Goal: Information Seeking & Learning: Learn about a topic

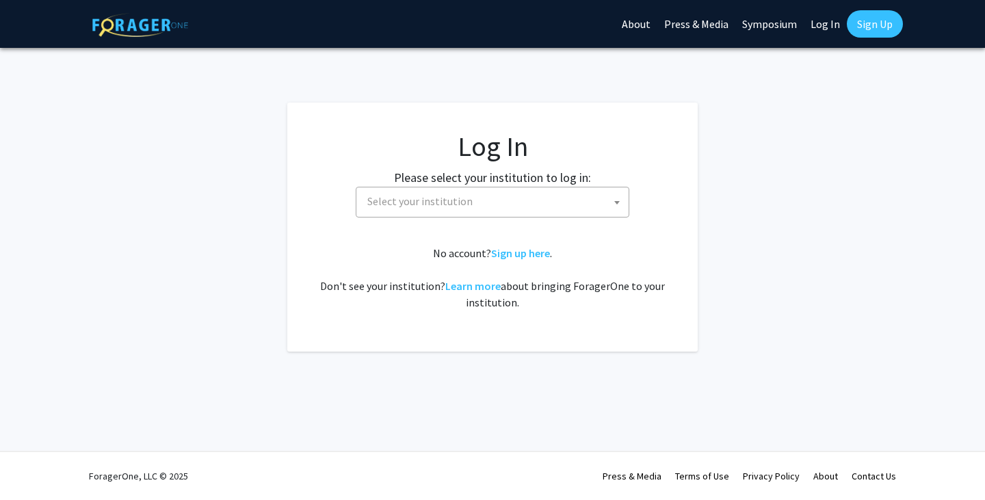
select select
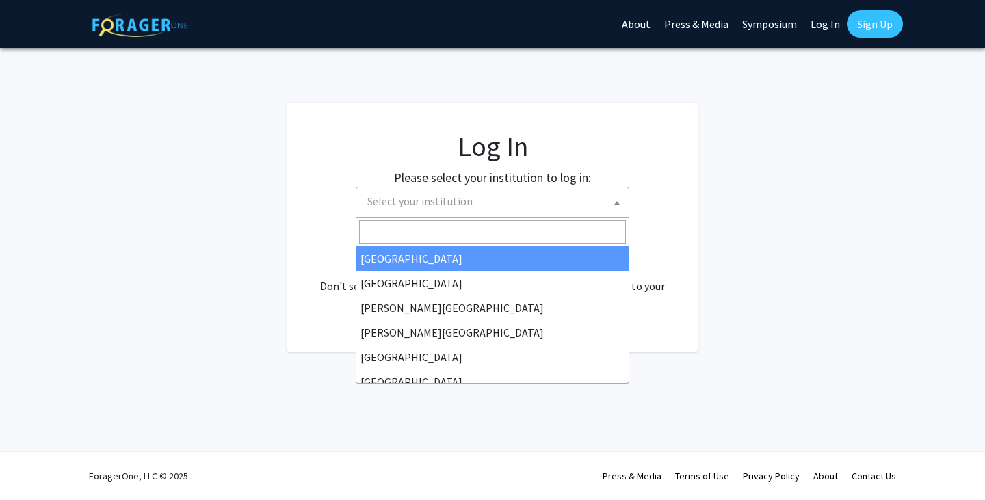
click at [569, 215] on span "Select your institution" at bounding box center [495, 201] width 267 height 28
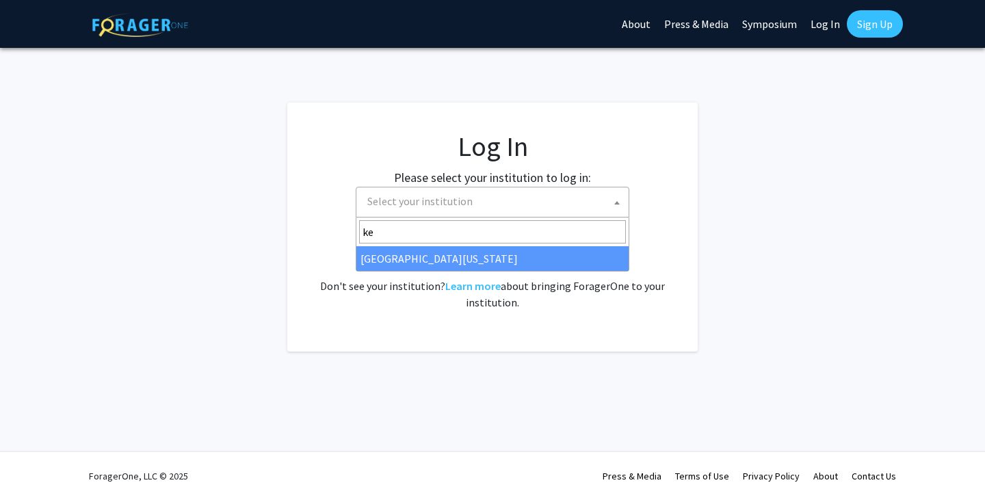
type input "ke"
select select "13"
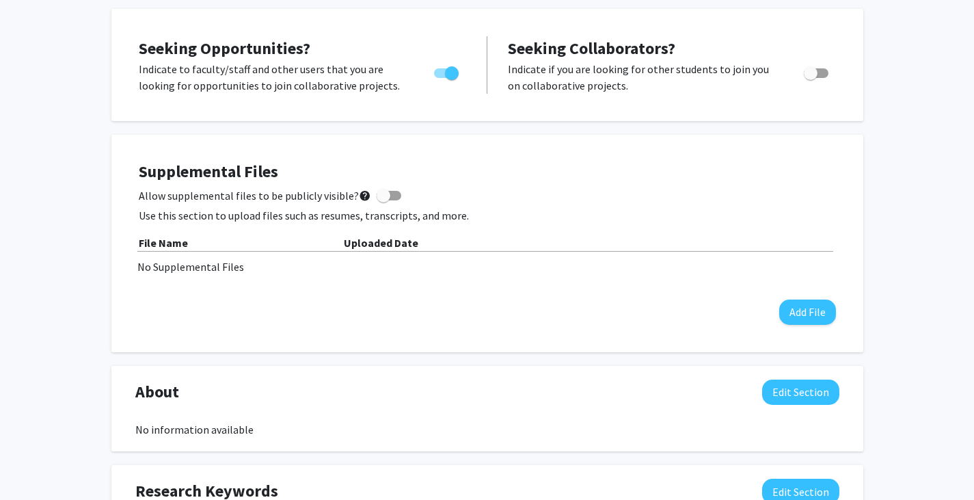
scroll to position [249, 0]
click at [808, 309] on button "Add File" at bounding box center [808, 311] width 57 height 25
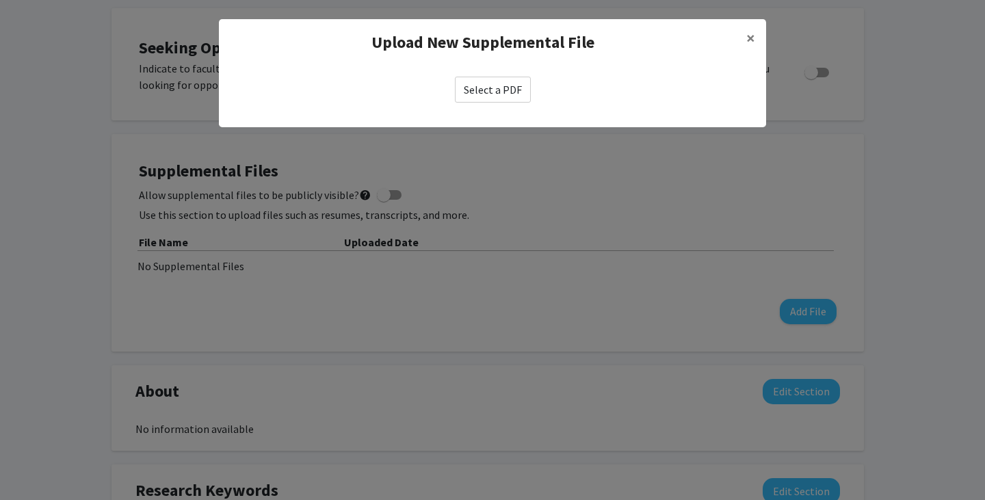
click at [498, 81] on label "Select a PDF" at bounding box center [493, 90] width 76 height 26
click at [0, 0] on input "Select a PDF" at bounding box center [0, 0] width 0 height 0
click at [744, 40] on button "×" at bounding box center [750, 38] width 31 height 38
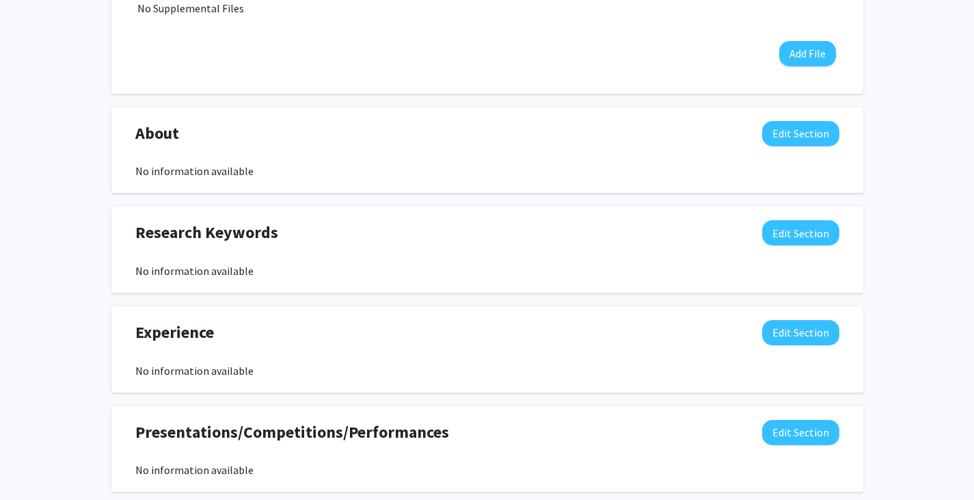
scroll to position [518, 0]
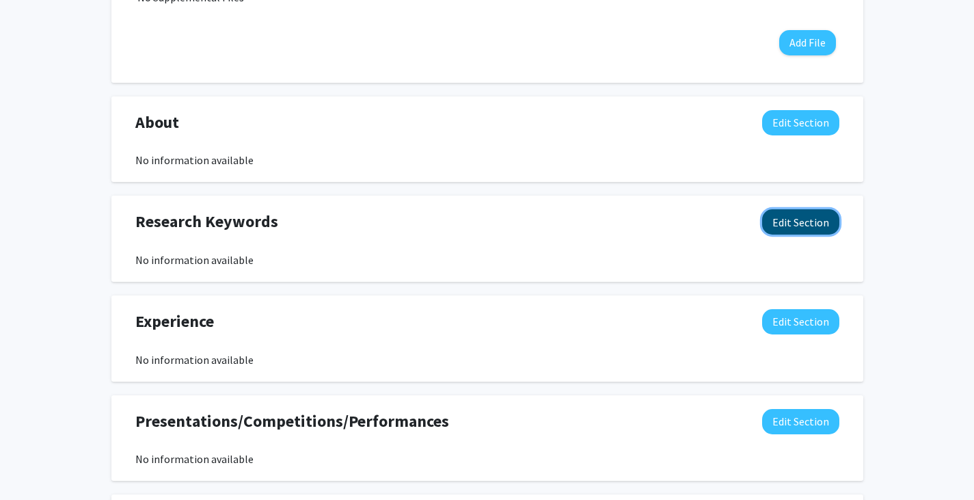
click at [818, 225] on button "Edit Section" at bounding box center [800, 221] width 77 height 25
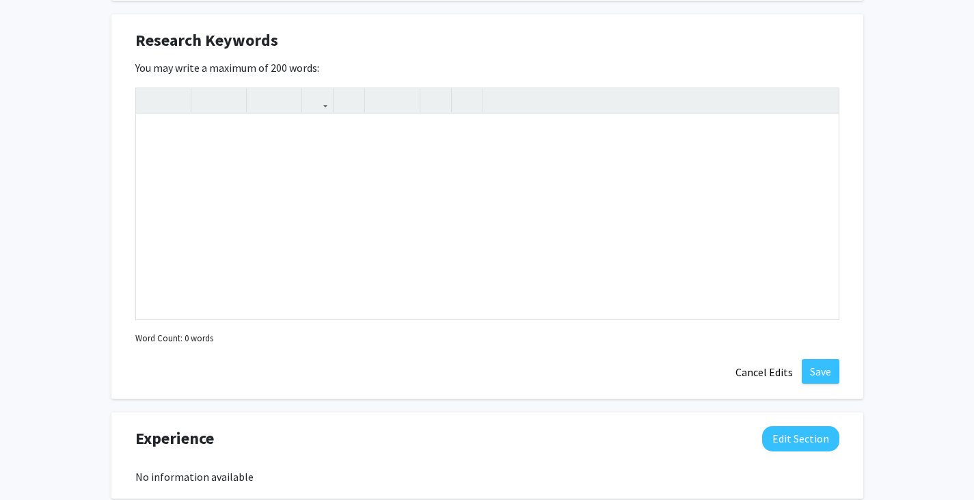
scroll to position [701, 0]
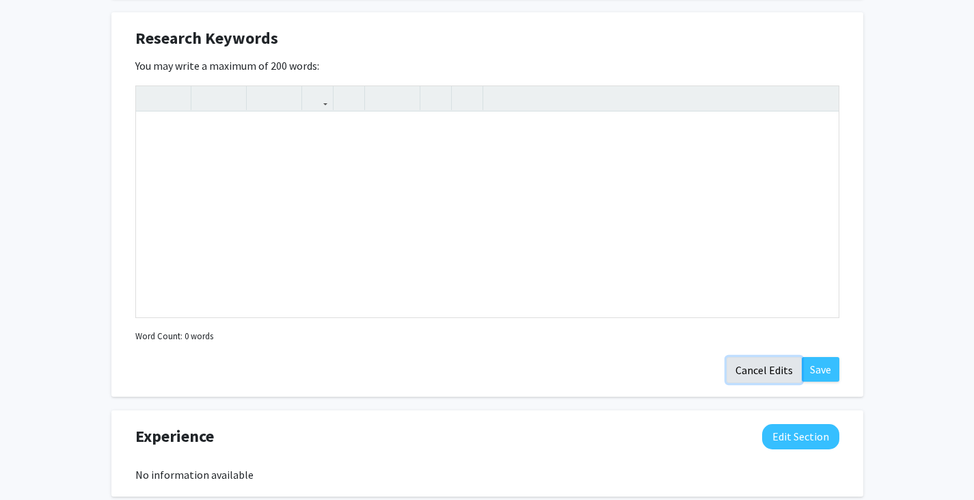
click at [771, 372] on button "Cancel Edits" at bounding box center [764, 370] width 75 height 26
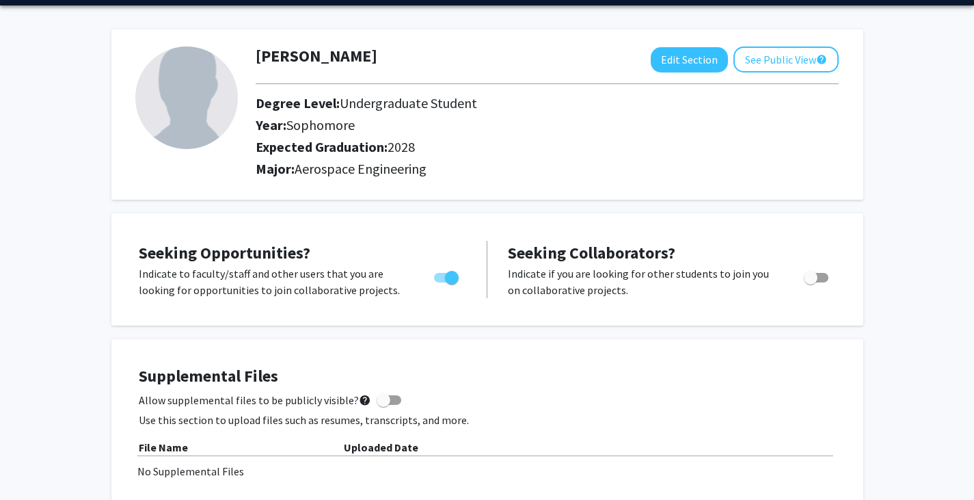
scroll to position [0, 0]
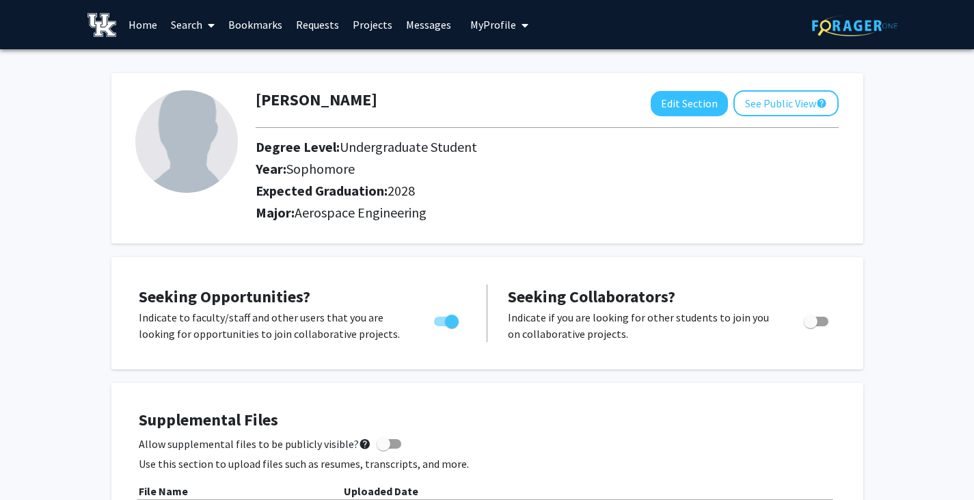
click at [208, 27] on span at bounding box center [208, 25] width 12 height 48
click at [216, 59] on span "Faculty/Staff" at bounding box center [214, 62] width 101 height 27
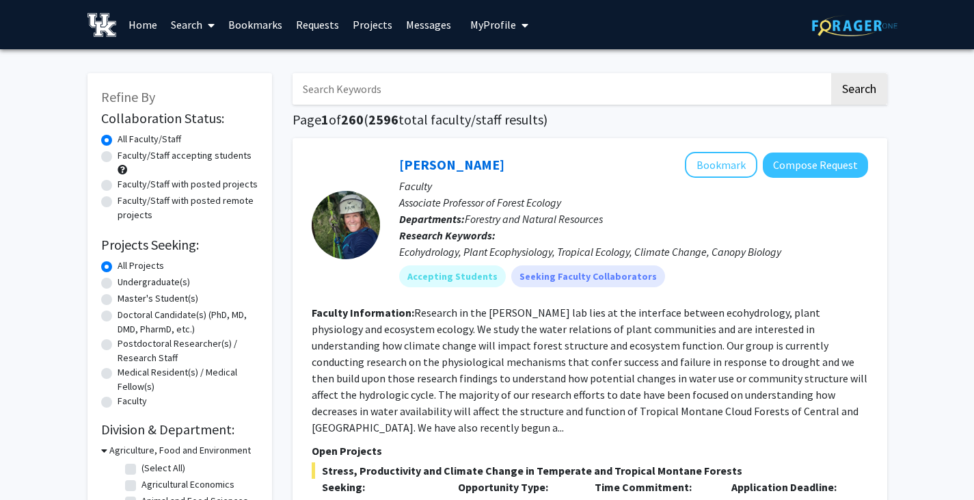
click at [118, 153] on label "Faculty/Staff accepting students" at bounding box center [185, 155] width 134 height 14
click at [118, 153] on input "Faculty/Staff accepting students" at bounding box center [122, 152] width 9 height 9
radio input "true"
click at [118, 184] on label "Faculty/Staff with posted projects" at bounding box center [188, 184] width 140 height 14
click at [118, 184] on input "Faculty/Staff with posted projects" at bounding box center [122, 181] width 9 height 9
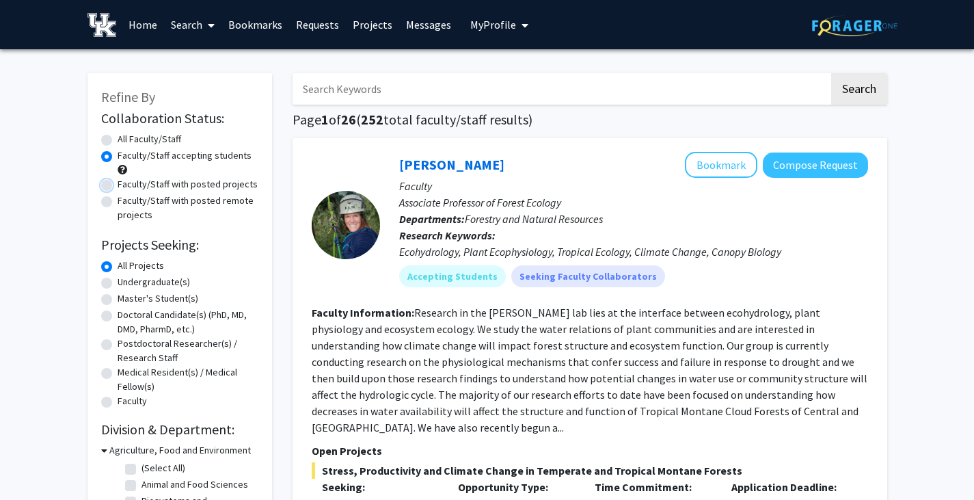
radio input "true"
click at [118, 154] on label "Faculty/Staff accepting students" at bounding box center [185, 155] width 134 height 14
click at [118, 154] on input "Faculty/Staff accepting students" at bounding box center [122, 152] width 9 height 9
radio input "true"
click at [163, 280] on label "Undergraduate(s)" at bounding box center [154, 282] width 72 height 14
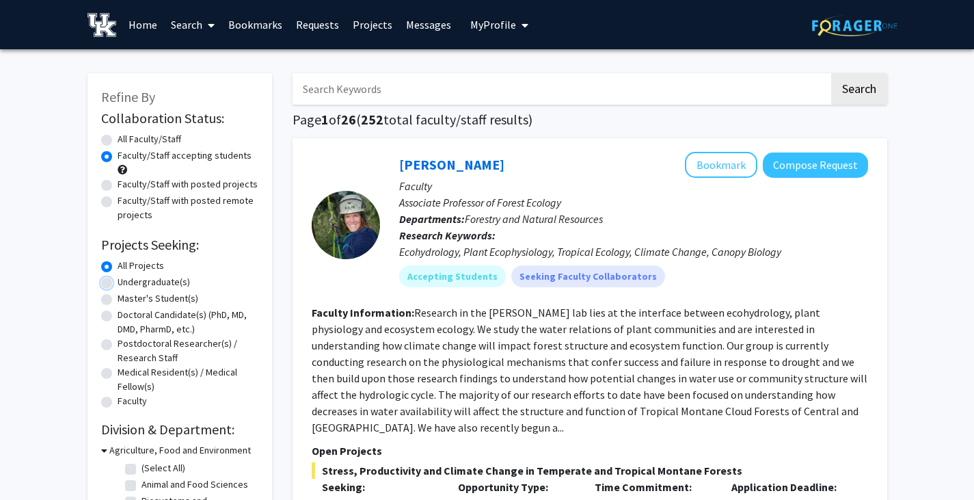
click at [127, 280] on input "Undergraduate(s)" at bounding box center [122, 279] width 9 height 9
radio input "true"
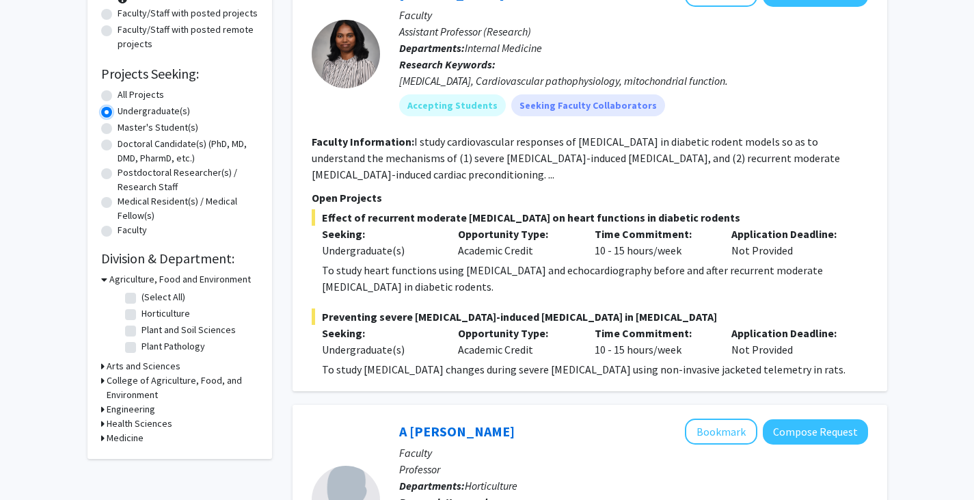
scroll to position [173, 0]
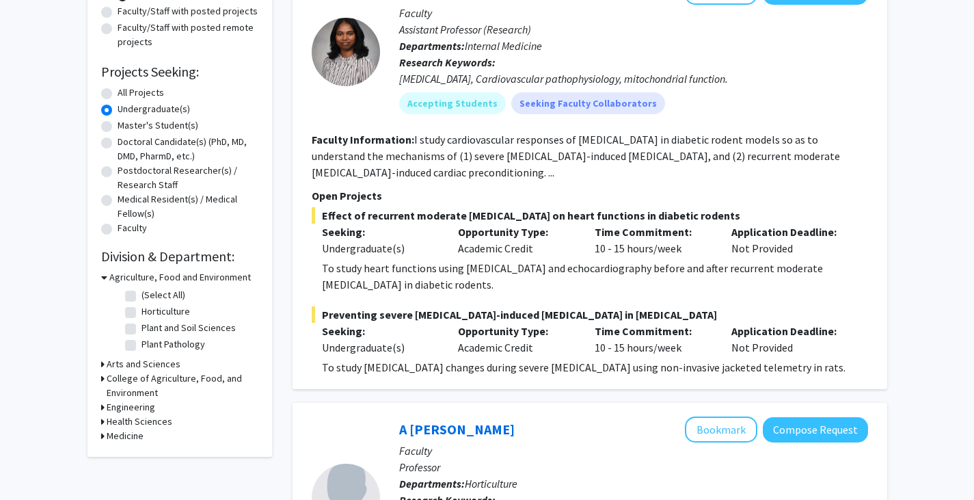
click at [104, 277] on icon at bounding box center [104, 277] width 6 height 14
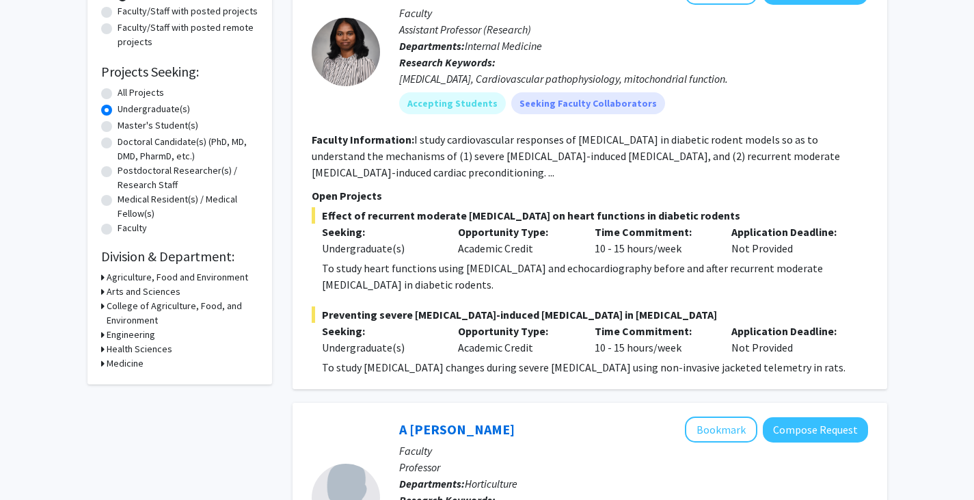
click at [103, 336] on icon at bounding box center [102, 335] width 3 height 14
click at [142, 351] on label "Biomedical Engineering" at bounding box center [190, 352] width 96 height 14
click at [142, 351] on input "Biomedical Engineering" at bounding box center [146, 349] width 9 height 9
checkbox input "true"
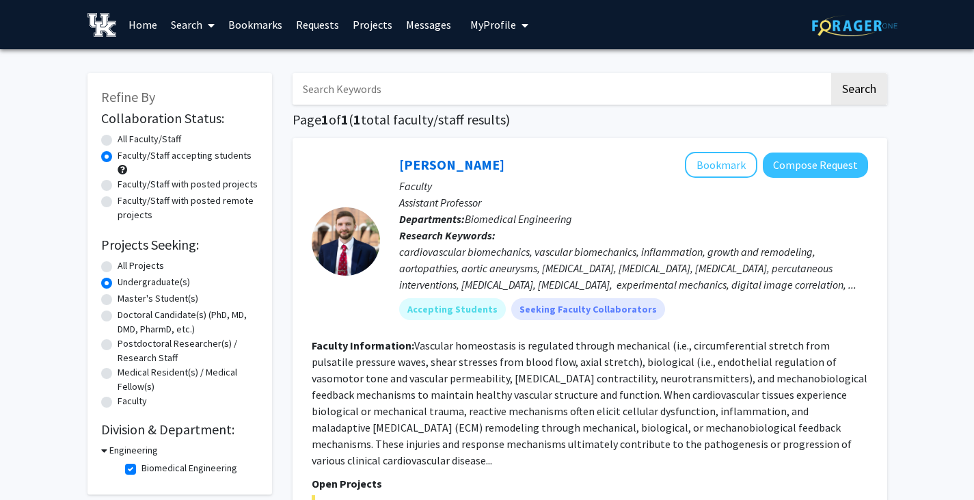
click at [427, 81] on input "Search Keywords" at bounding box center [561, 88] width 537 height 31
type input "Letillier"
click at [832, 73] on button "Search" at bounding box center [860, 88] width 56 height 31
radio input "true"
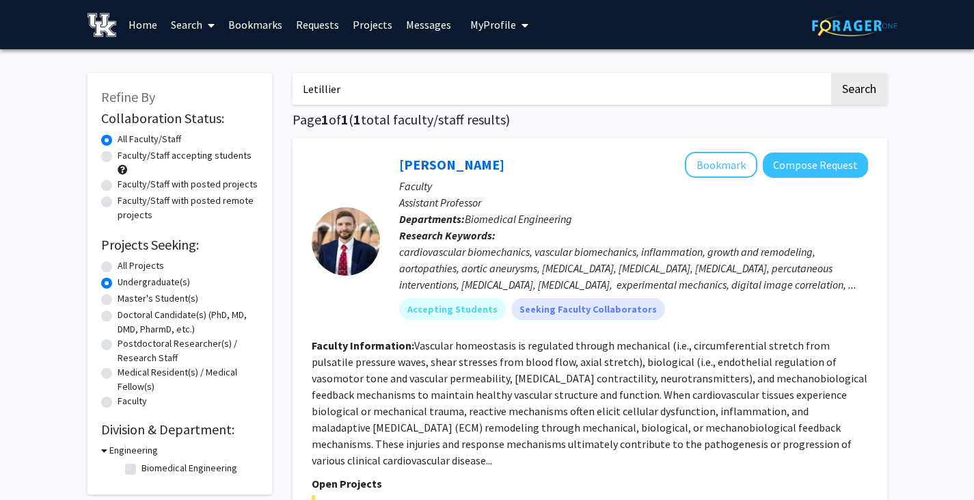
checkbox input "false"
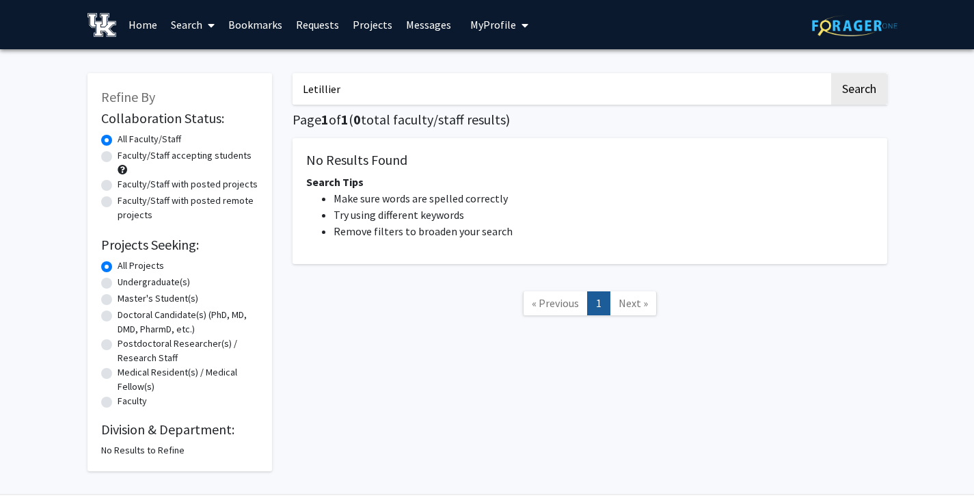
click at [427, 81] on input "Letillier" at bounding box center [561, 88] width 537 height 31
type input "L"
type input "[PERSON_NAME] [PERSON_NAME]"
click at [832, 73] on button "Search" at bounding box center [860, 88] width 56 height 31
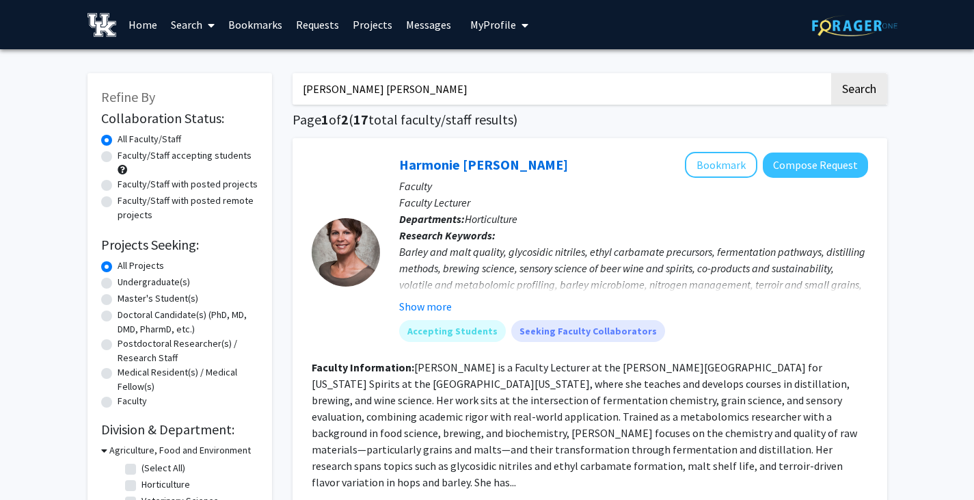
drag, startPoint x: 747, startPoint y: 85, endPoint x: 265, endPoint y: 97, distance: 482.9
type input "[MEDICAL_DATA]"
click at [832, 73] on button "Search" at bounding box center [860, 88] width 56 height 31
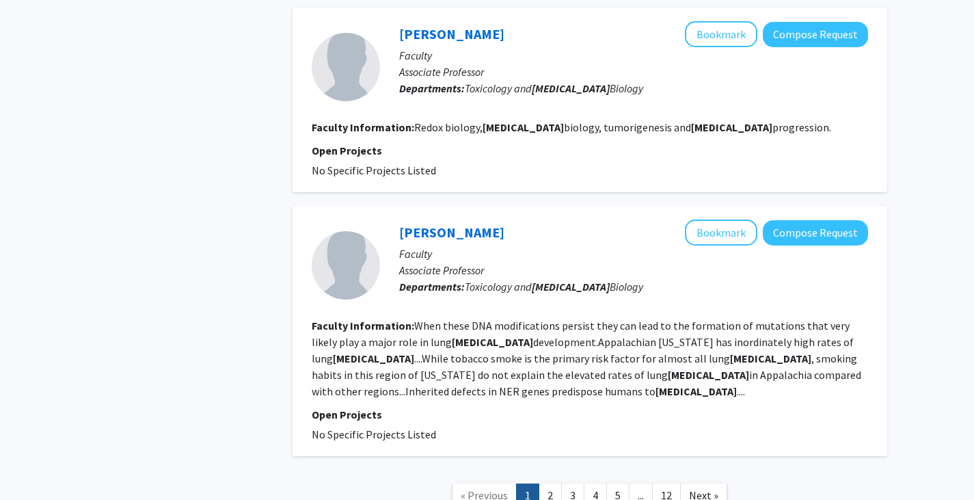
scroll to position [2992, 0]
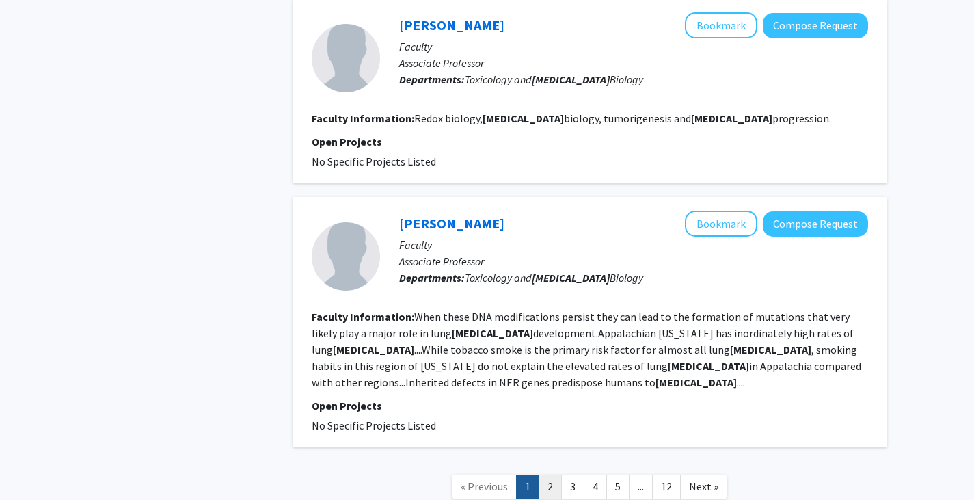
click at [553, 475] on link "2" at bounding box center [550, 487] width 23 height 24
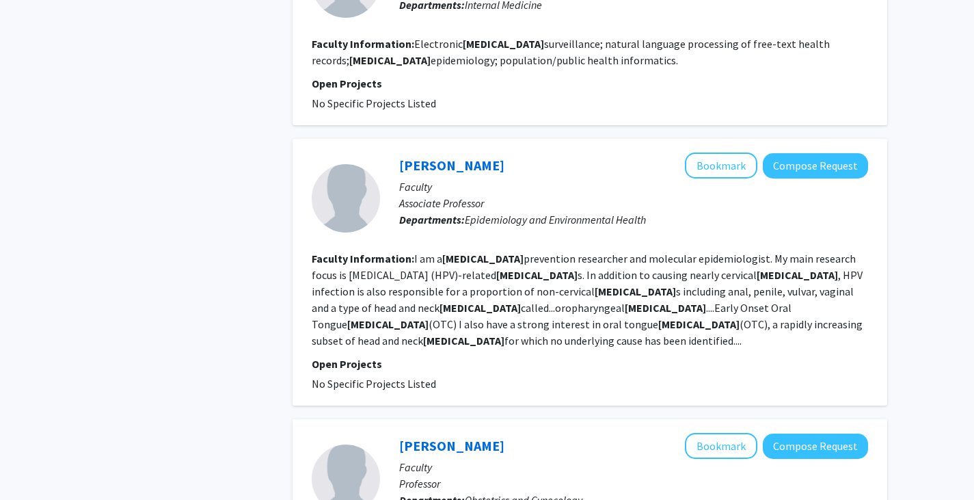
click at [520, 377] on div "[PERSON_NAME] Bookmark Compose Request Faculty Associate Professor Departments:…" at bounding box center [590, 272] width 595 height 267
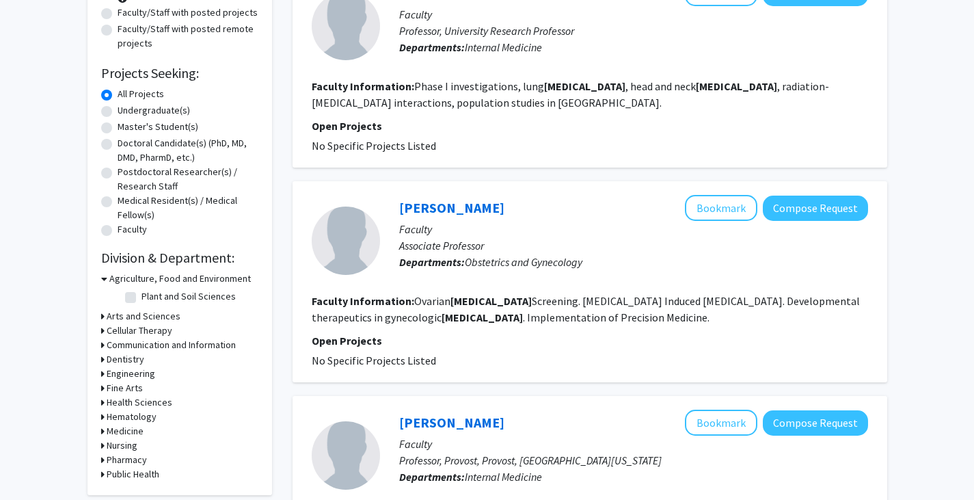
scroll to position [136, 0]
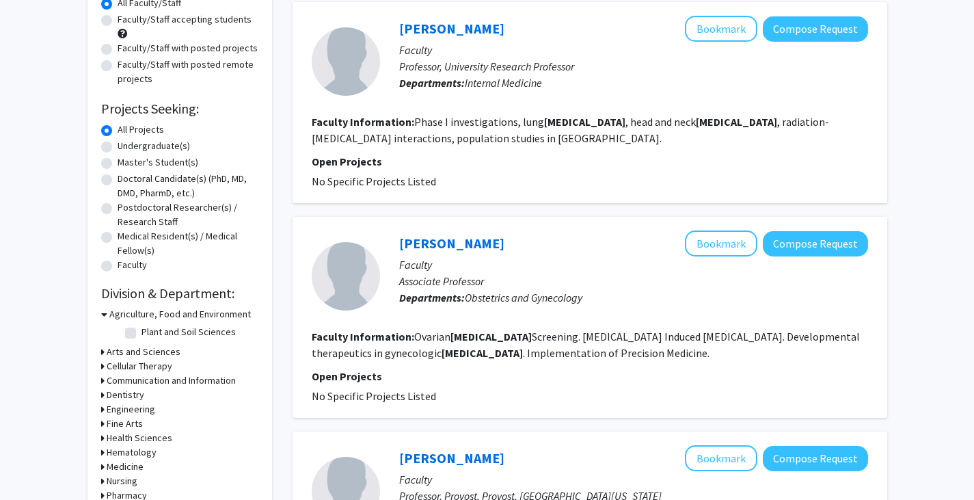
click at [127, 408] on h3 "Engineering" at bounding box center [131, 409] width 49 height 14
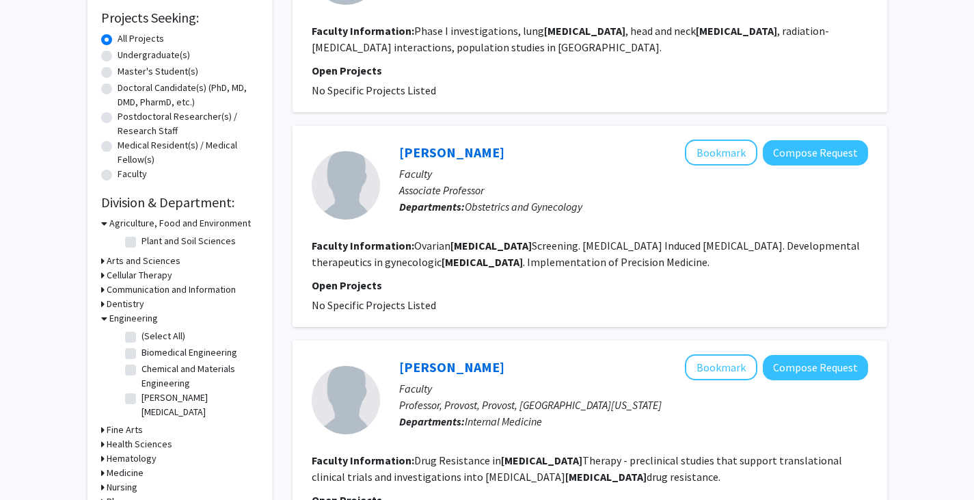
scroll to position [228, 0]
click at [142, 337] on label "(Select All)" at bounding box center [164, 335] width 44 height 14
click at [142, 337] on input "(Select All)" at bounding box center [146, 332] width 9 height 9
checkbox input "true"
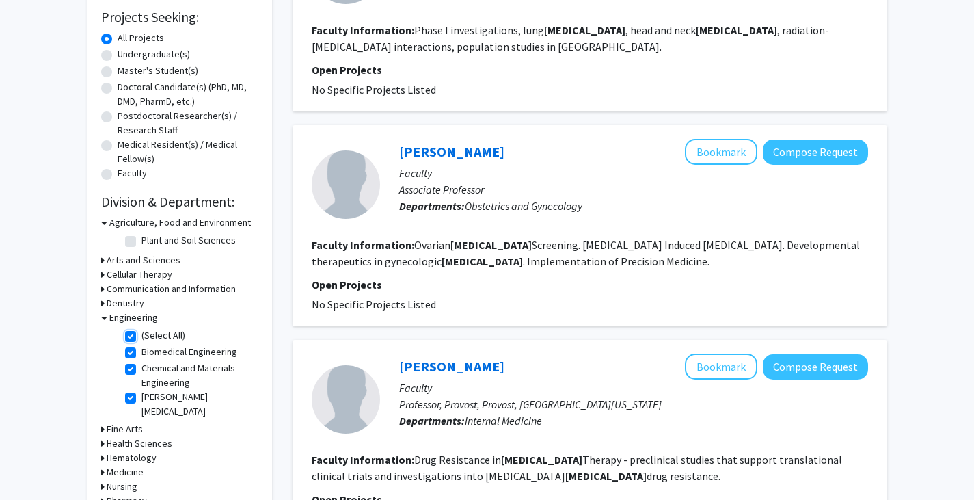
checkbox input "true"
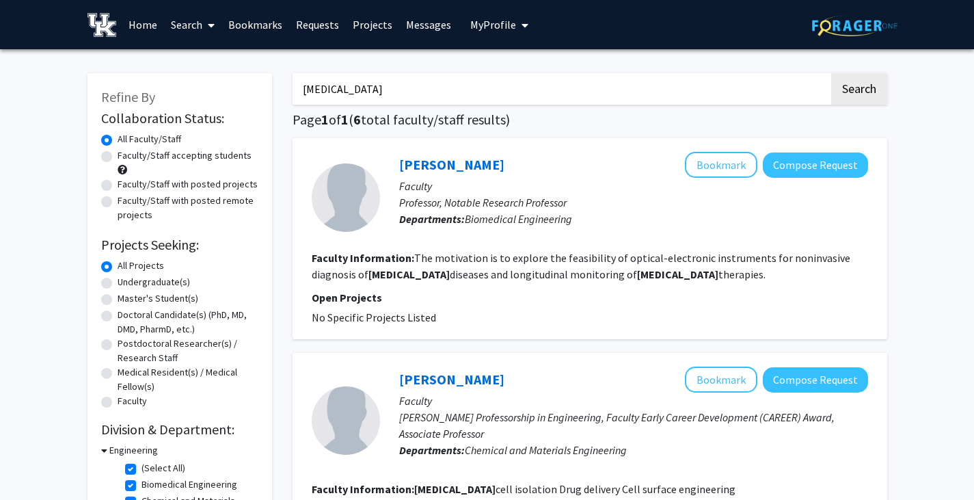
click at [505, 21] on span "My Profile" at bounding box center [493, 25] width 46 height 14
